Goal: Find specific page/section: Find specific page/section

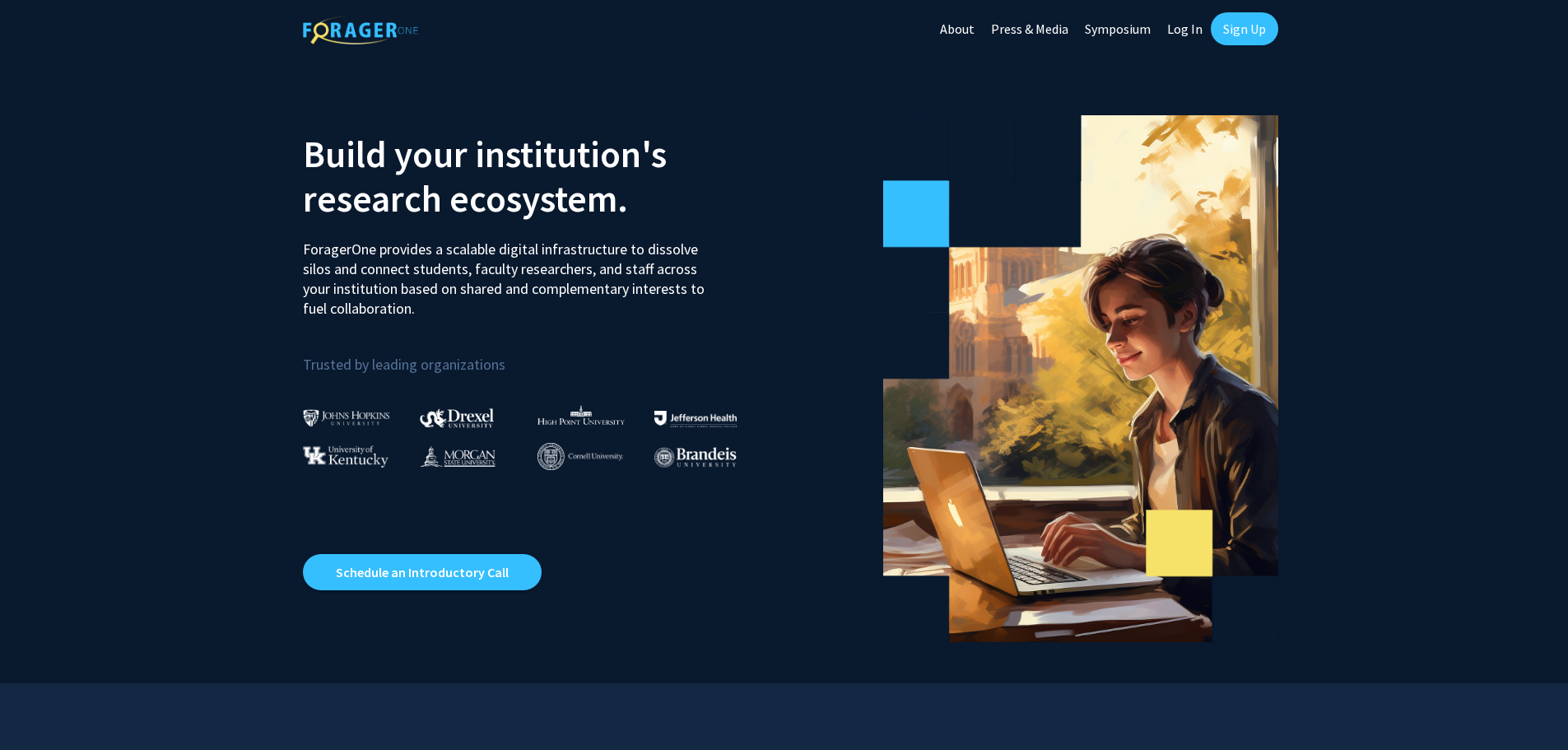
click at [1176, 31] on link "Log In" at bounding box center [1185, 28] width 52 height 58
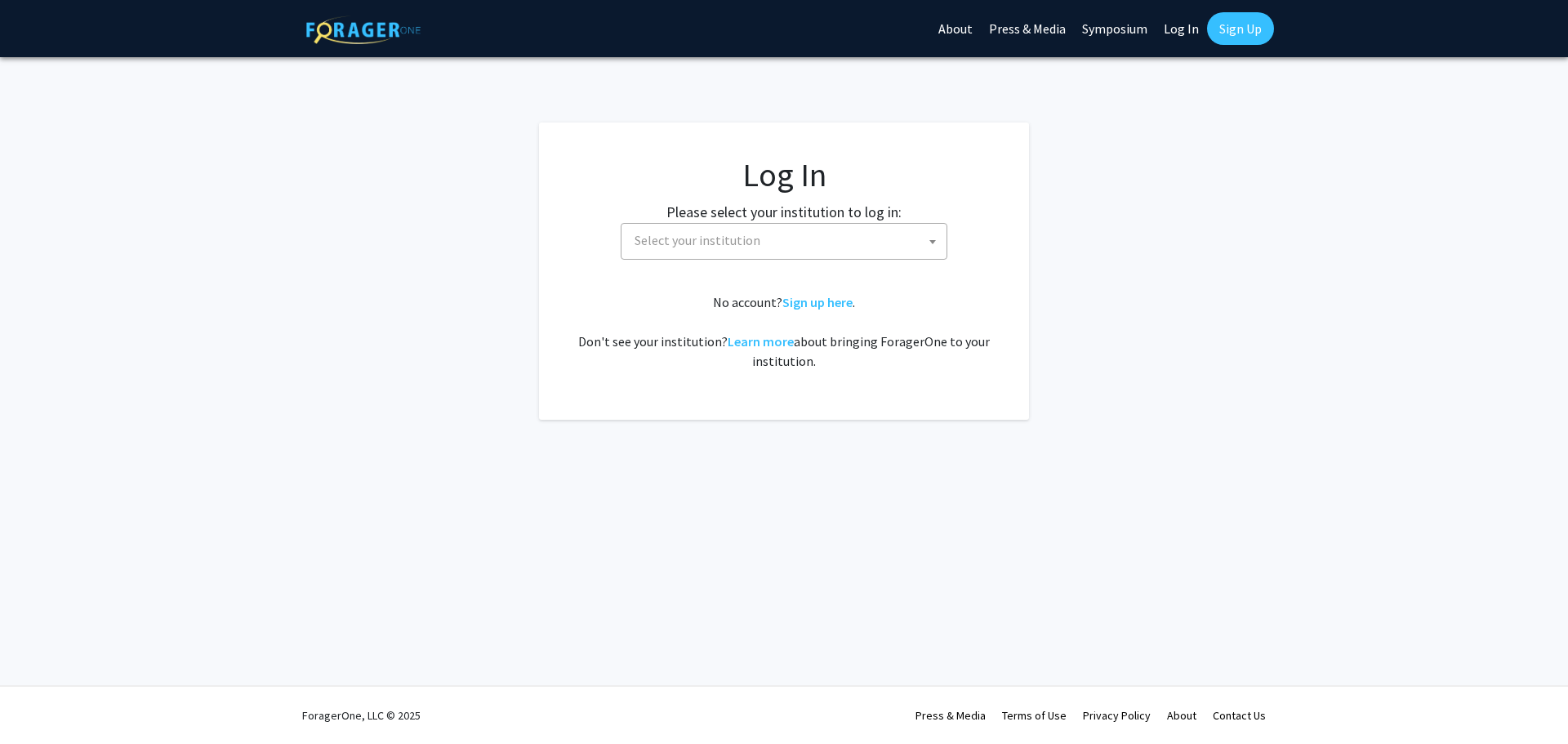
click at [1193, 195] on fg-login "Log In Please select your institution to log in: [GEOGRAPHIC_DATA] [GEOGRAPHIC_…" at bounding box center [784, 271] width 1568 height 297
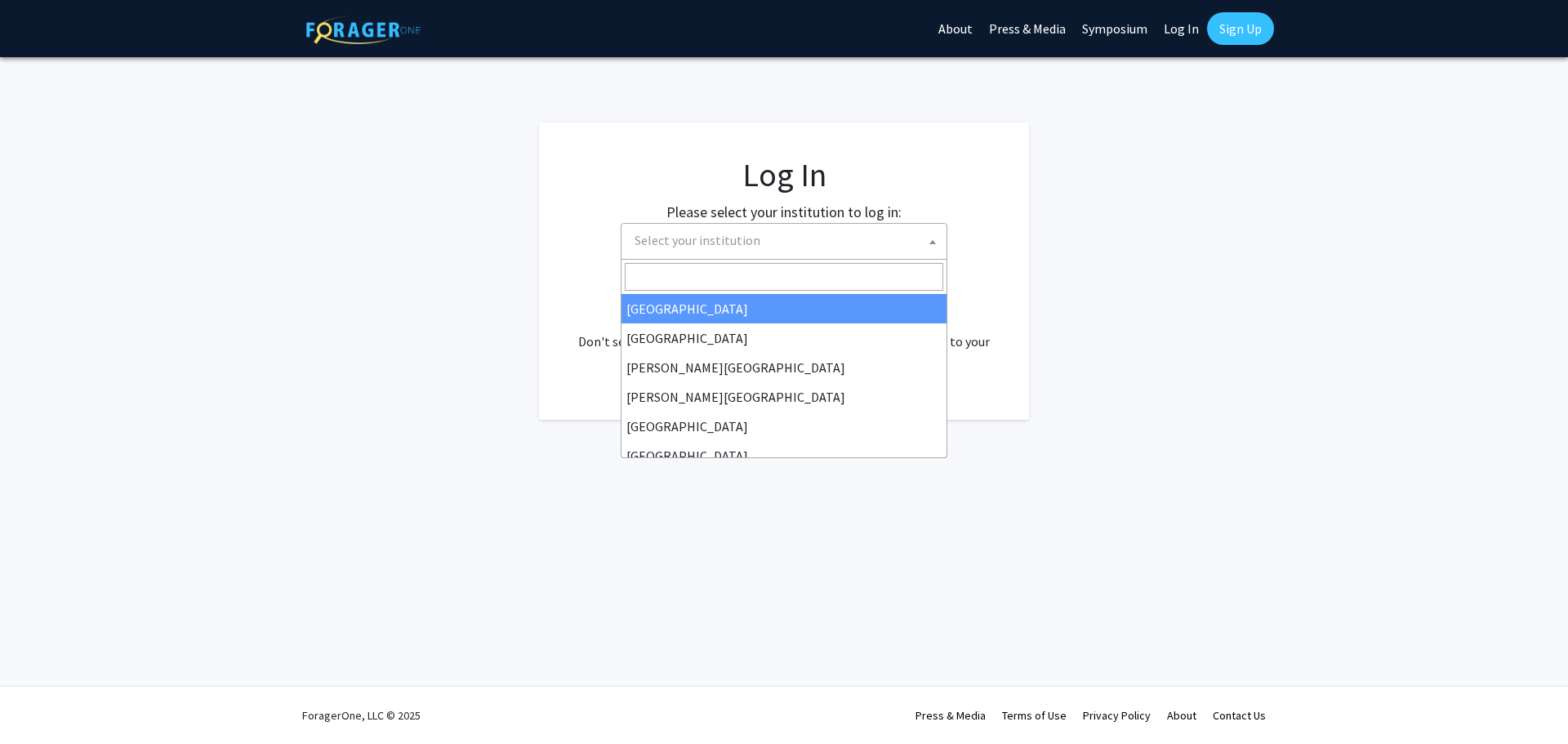
click at [921, 243] on span "Select your institution" at bounding box center [787, 240] width 318 height 33
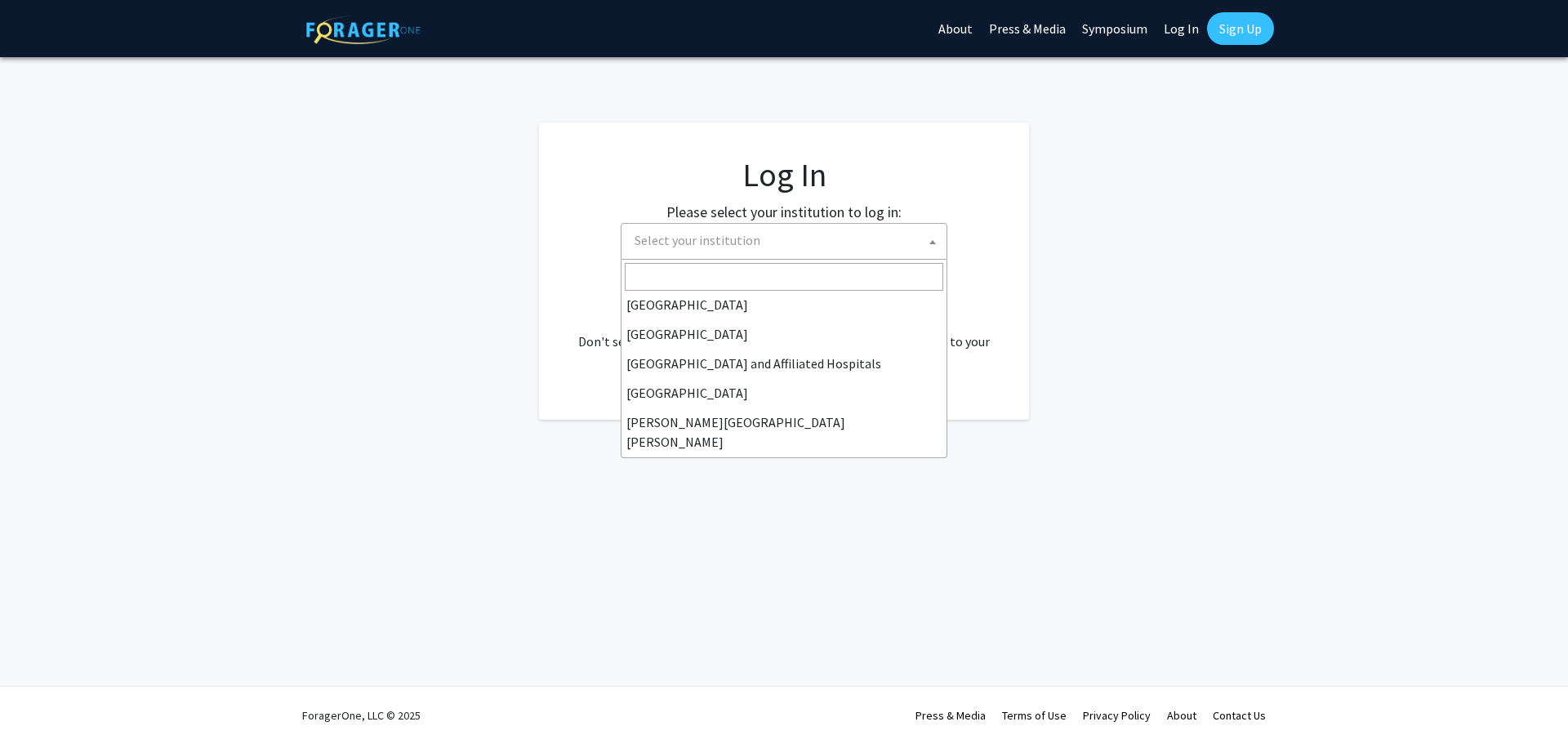
scroll to position [232, 0]
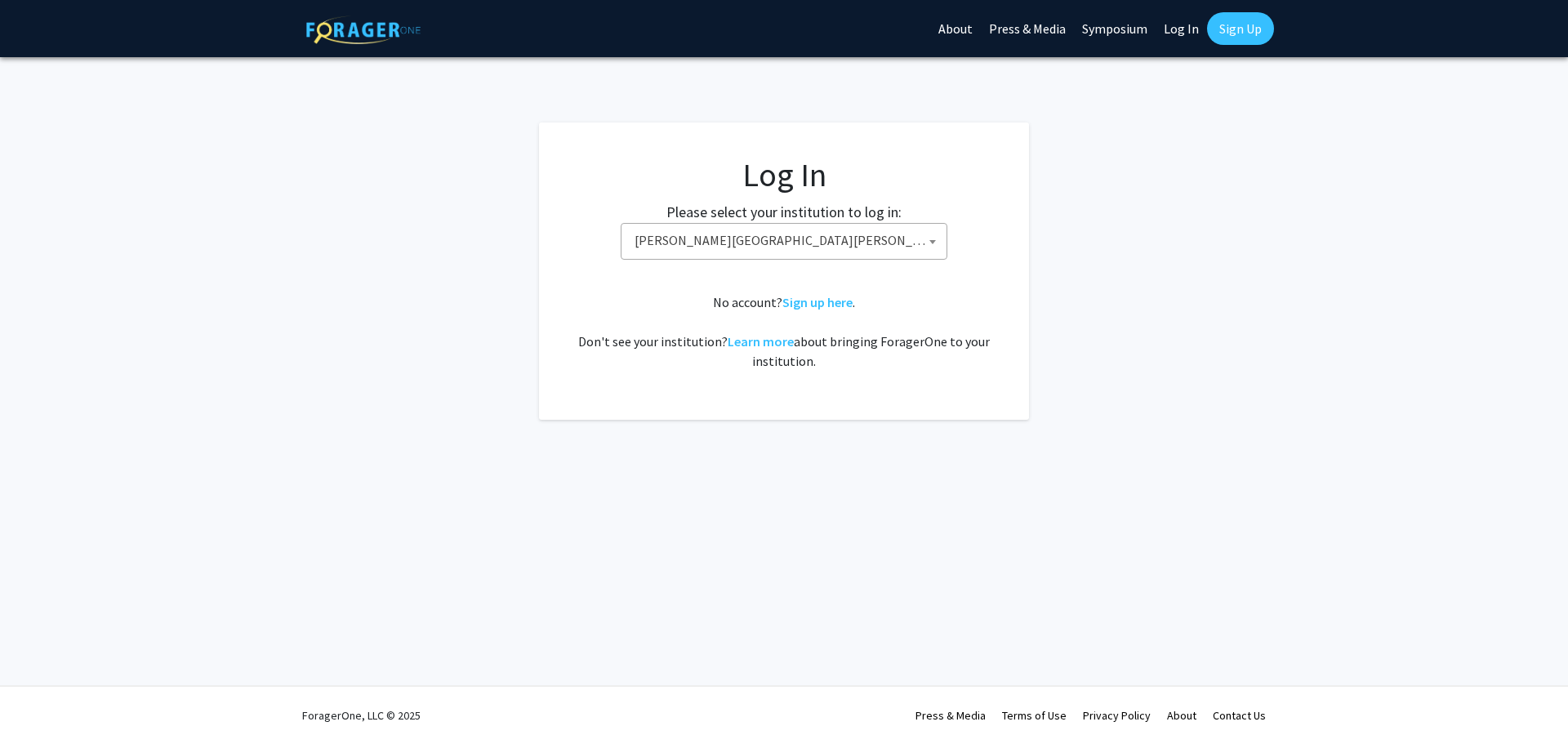
select select "1"
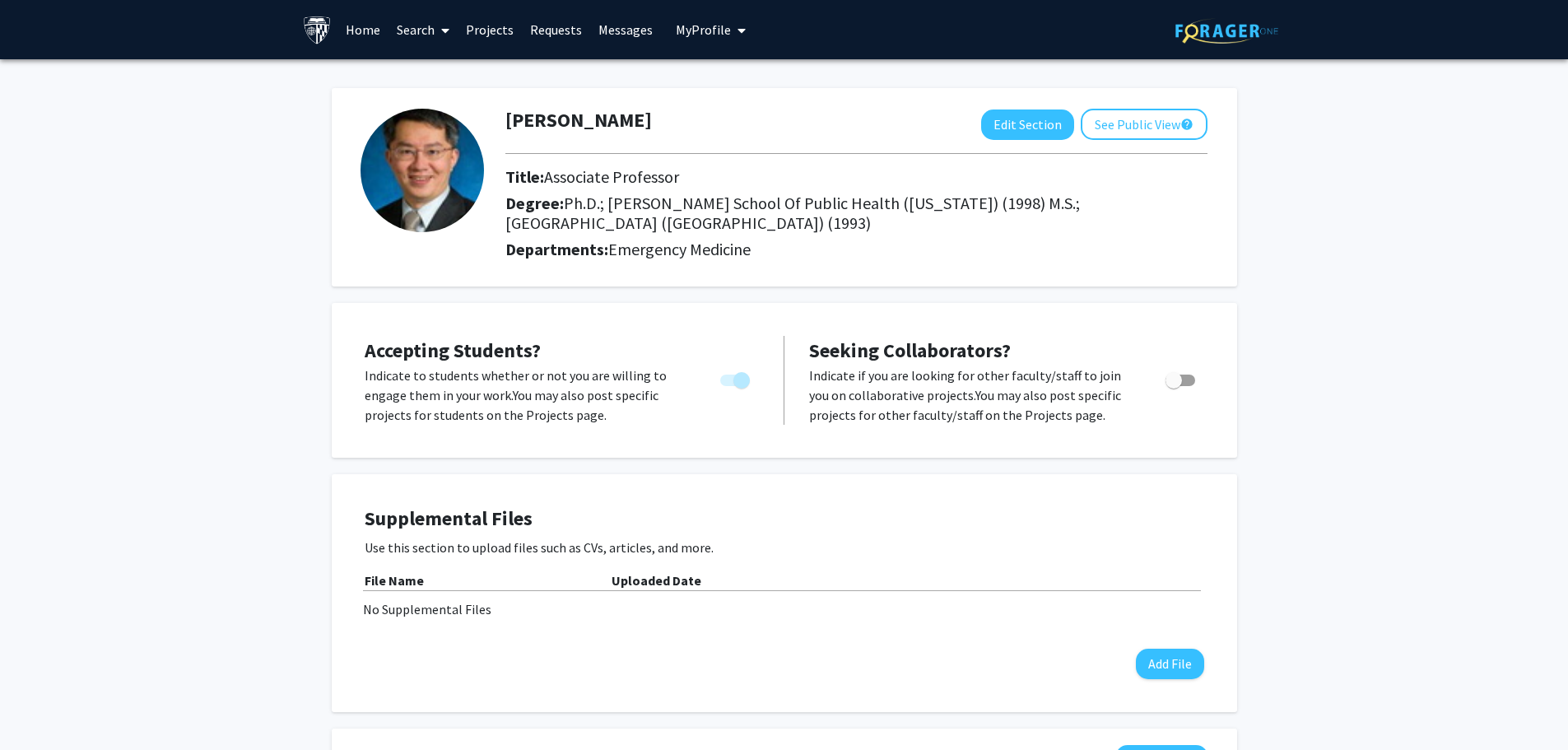
click at [476, 24] on link "Projects" at bounding box center [490, 29] width 64 height 58
